Goal: Download file/media

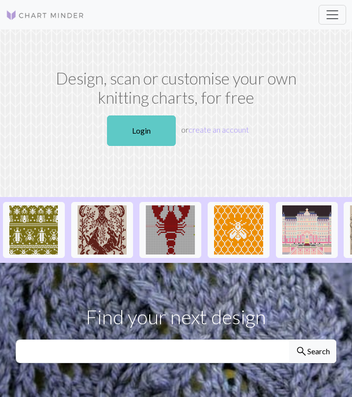
click at [131, 143] on link "Login" at bounding box center [141, 130] width 69 height 30
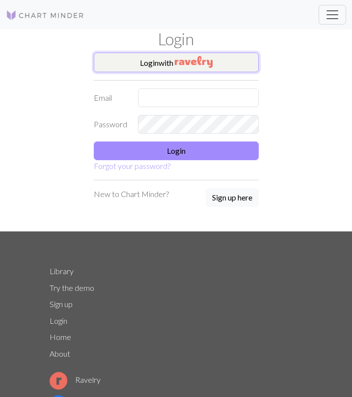
click at [201, 65] on img "button" at bounding box center [194, 62] width 38 height 12
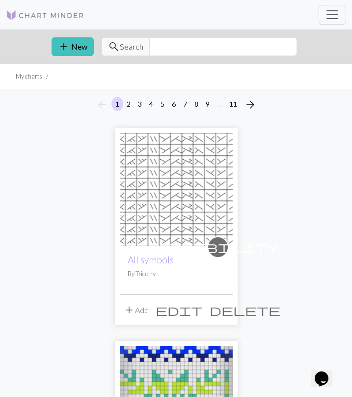
click at [177, 204] on img at bounding box center [176, 189] width 113 height 113
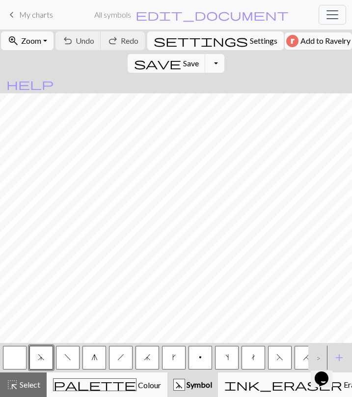
click at [224, 54] on button "Toggle Dropdown" at bounding box center [214, 63] width 19 height 19
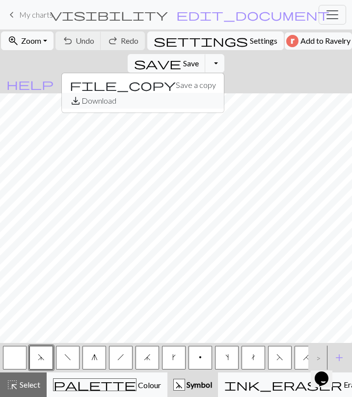
click at [224, 93] on button "save_alt Download" at bounding box center [143, 101] width 162 height 16
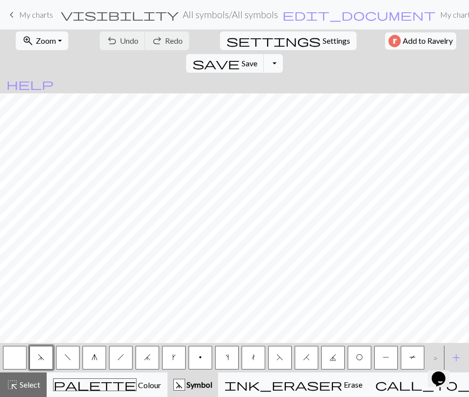
click at [282, 54] on button "Toggle Dropdown" at bounding box center [273, 63] width 19 height 19
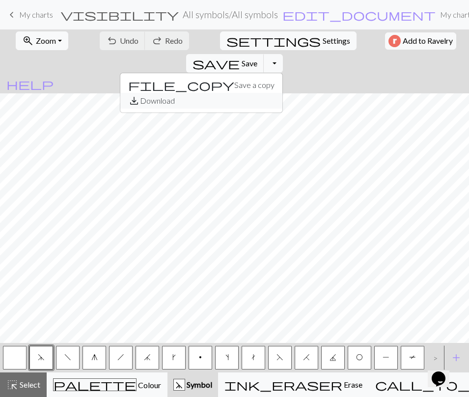
click at [282, 93] on button "save_alt Download" at bounding box center [201, 101] width 162 height 16
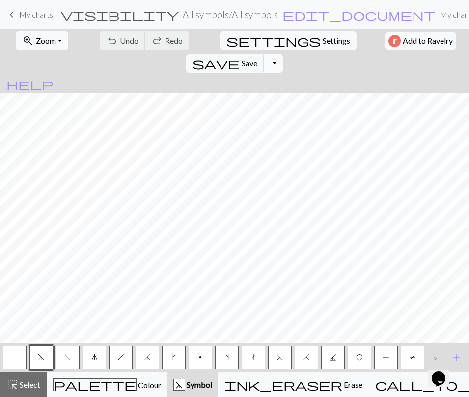
click at [282, 54] on button "Toggle Dropdown" at bounding box center [273, 63] width 19 height 19
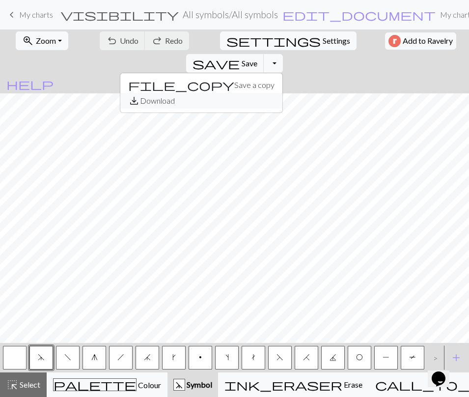
click at [282, 93] on button "save_alt Download" at bounding box center [201, 101] width 162 height 16
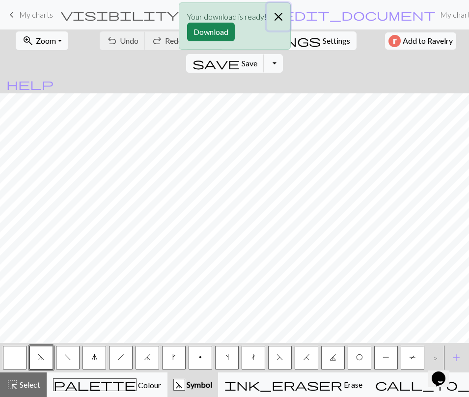
click at [279, 19] on button "Close" at bounding box center [279, 16] width 24 height 27
